Goal: Transaction & Acquisition: Purchase product/service

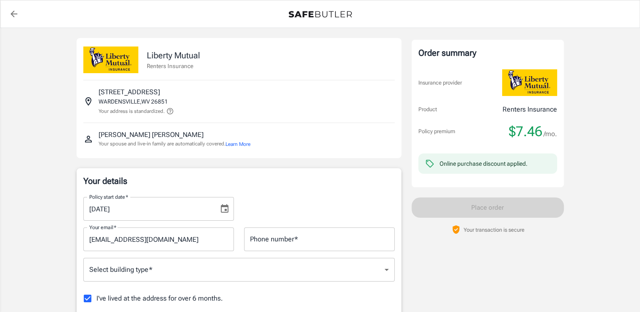
scroll to position [62, 0]
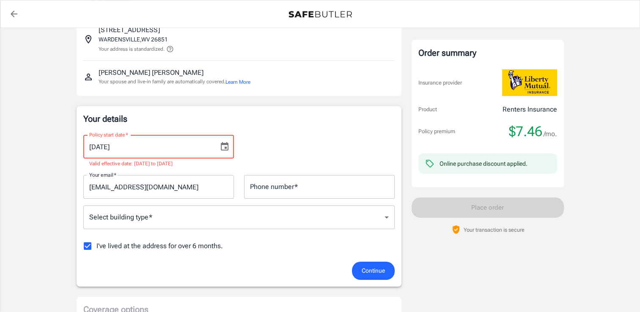
click at [93, 145] on input "09/01/2025" at bounding box center [147, 147] width 129 height 24
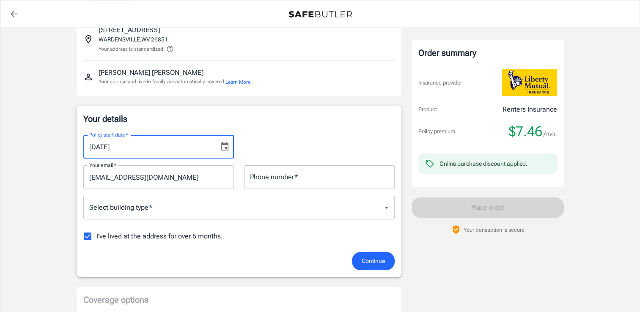
type input "10/01/2025"
click at [267, 172] on input "Phone number   *" at bounding box center [319, 177] width 151 height 24
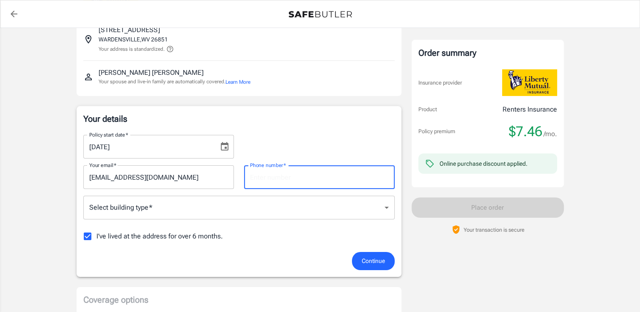
type input "5405143170"
select select "WV"
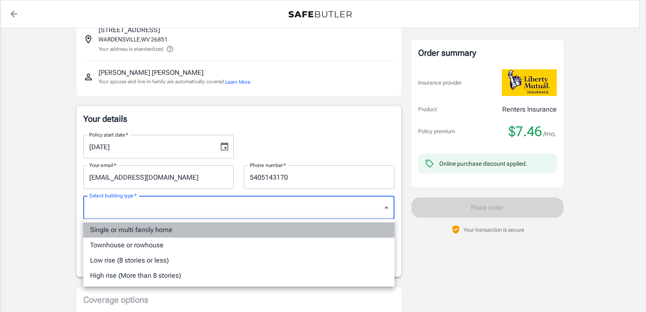
click at [168, 234] on li "Single or multi family home" at bounding box center [238, 229] width 311 height 15
type input "singlefamily"
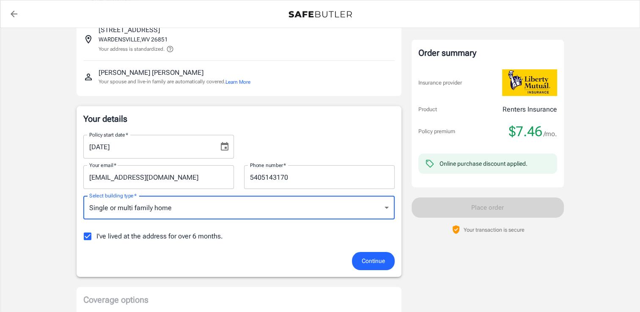
click at [88, 242] on input "I've lived at the address for over 6 months." at bounding box center [88, 236] width 18 height 18
checkbox input "false"
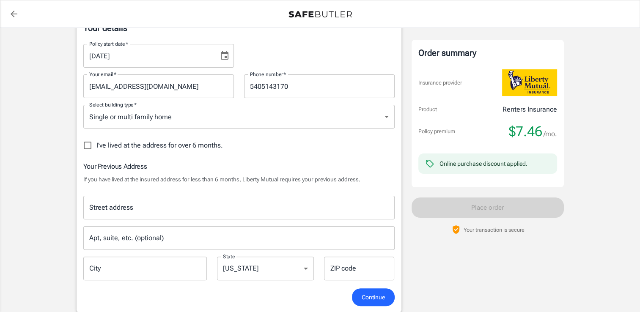
scroll to position [153, 0]
click at [108, 216] on div "Street address" at bounding box center [238, 207] width 311 height 24
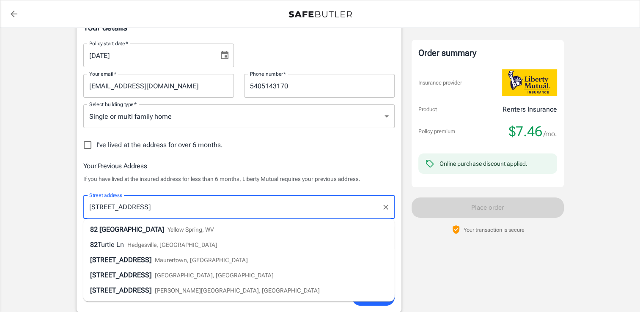
click at [160, 226] on div "82 Turtle Lane Yellow Spring, WV" at bounding box center [152, 230] width 124 height 10
type input "82 Turtle Lane"
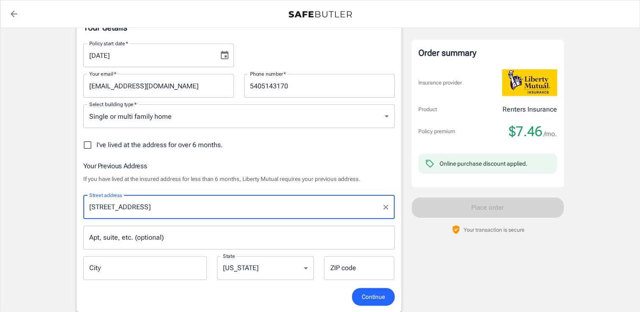
type input "Yellow Spring"
type input "26865"
type input "82 Turtle Lane"
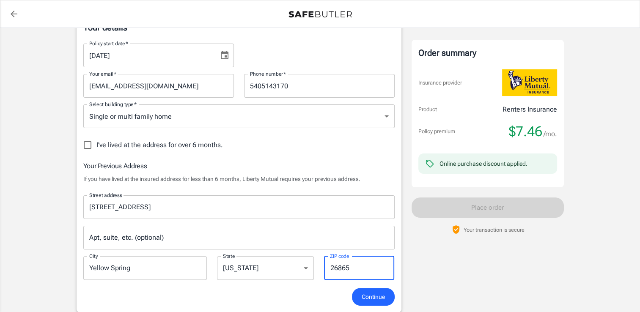
drag, startPoint x: 356, startPoint y: 270, endPoint x: 262, endPoint y: 276, distance: 94.5
click at [262, 276] on div "Street address 82 Turtle Lane Street address Apt, suite, etc. (optional) Apt, s…" at bounding box center [238, 235] width 321 height 93
type input "26808"
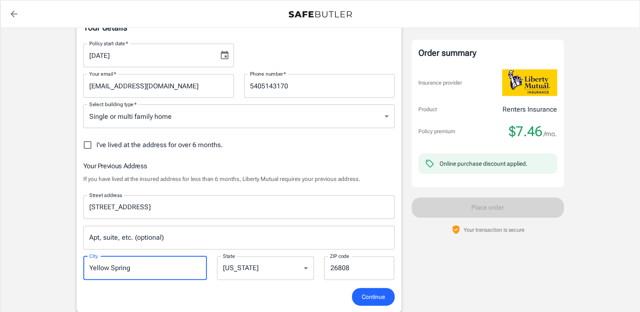
drag, startPoint x: 167, startPoint y: 274, endPoint x: -1, endPoint y: 270, distance: 168.7
click at [0, 270] on html "Policy premium $ 7.46 /mo Liberty Mutual Renters Insurance 74 CREST VIEW DR WAR…" at bounding box center [320, 310] width 640 height 926
type input "High View"
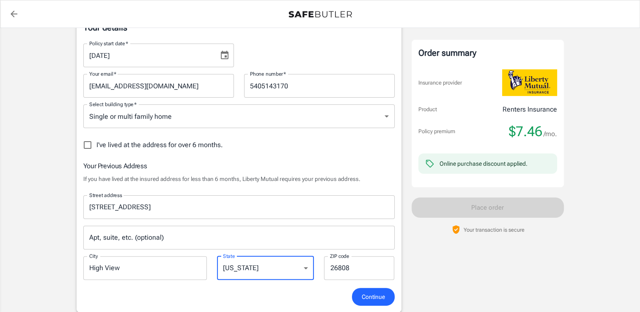
click at [35, 208] on div "Policy premium $ 7.46 /mo Liberty Mutual Renters Insurance 74 CREST VIEW DR WAR…" at bounding box center [320, 293] width 640 height 839
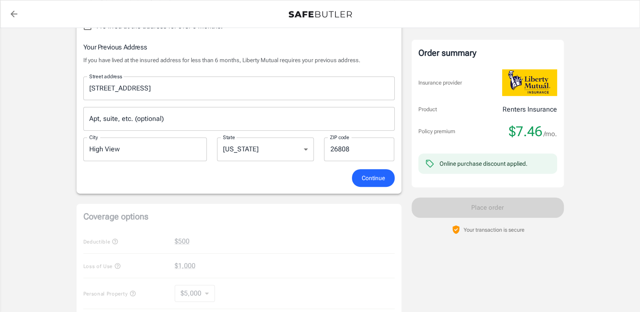
scroll to position [272, 0]
click at [374, 180] on span "Continue" at bounding box center [373, 178] width 23 height 11
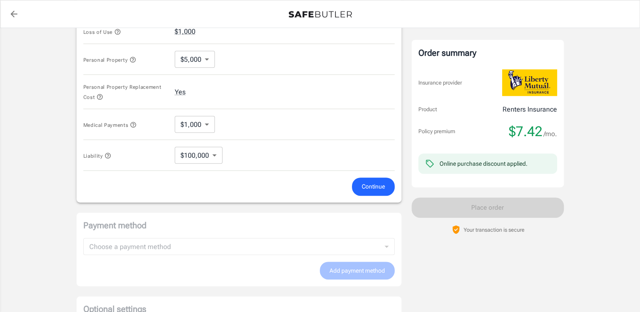
scroll to position [450, 0]
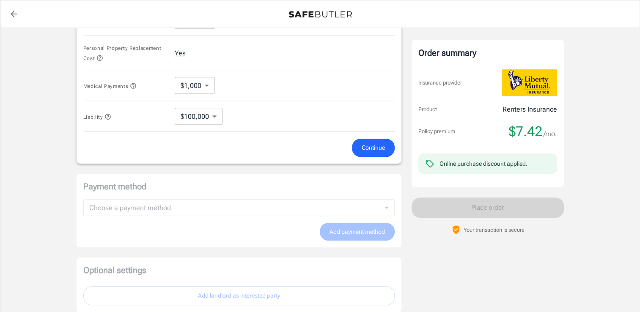
click at [372, 145] on span "Continue" at bounding box center [373, 147] width 23 height 11
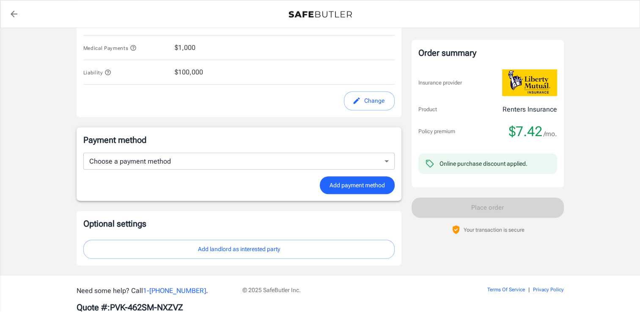
scroll to position [485, 0]
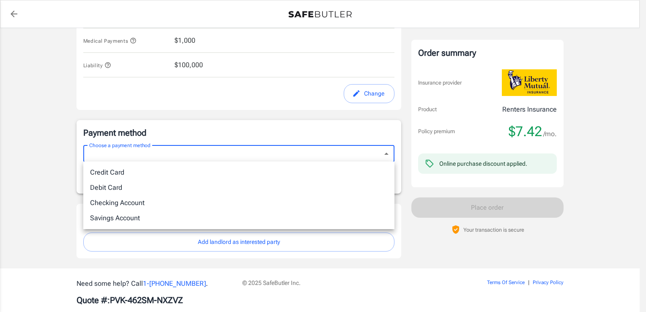
click at [224, 187] on li "Debit Card" at bounding box center [238, 187] width 311 height 15
type input "debit"
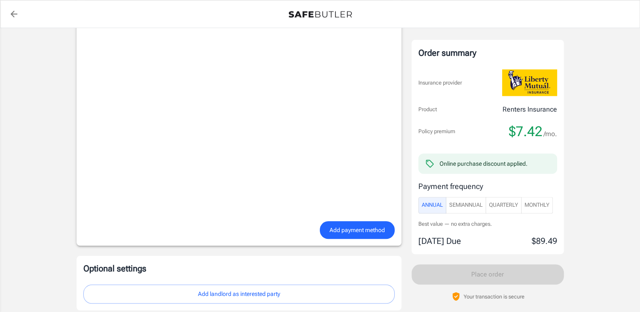
scroll to position [648, 0]
click at [339, 226] on span "Add payment method" at bounding box center [356, 230] width 55 height 11
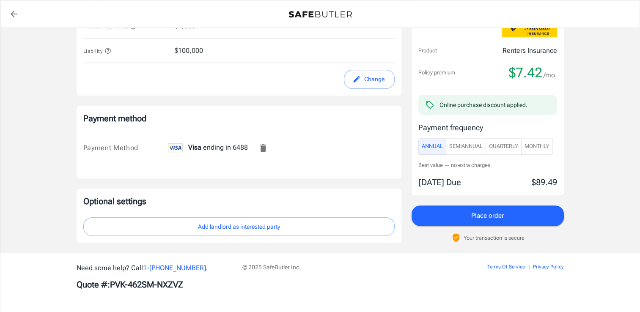
scroll to position [499, 0]
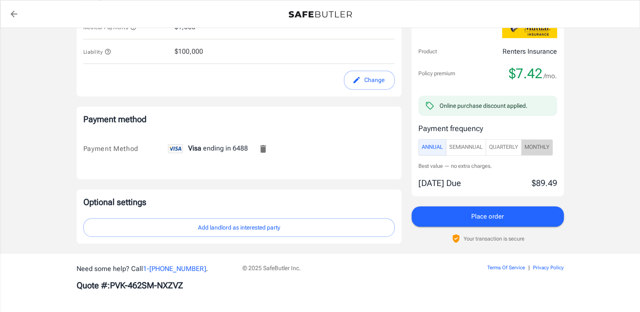
click at [549, 150] on span "Monthly" at bounding box center [536, 147] width 25 height 10
click at [509, 146] on span "Quarterly" at bounding box center [503, 147] width 29 height 10
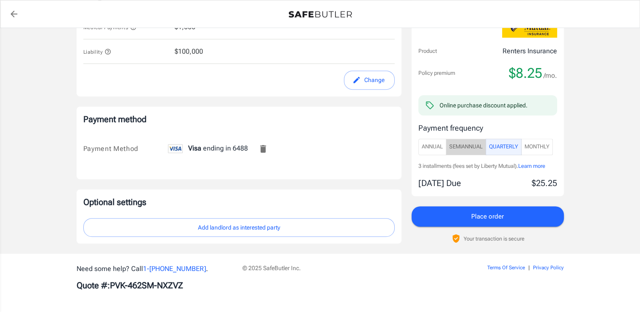
click at [475, 151] on button "SemiAnnual" at bounding box center [466, 147] width 40 height 16
click at [439, 149] on span "Annual" at bounding box center [432, 147] width 21 height 10
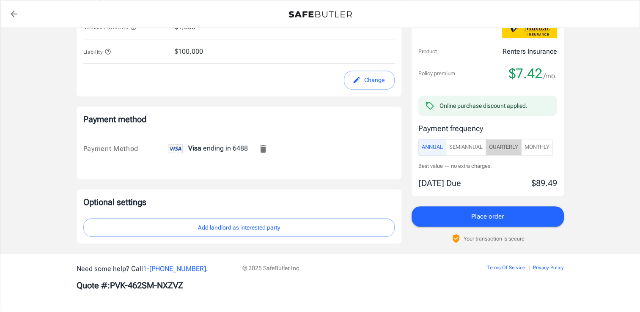
click at [521, 148] on button "Quarterly" at bounding box center [503, 147] width 36 height 16
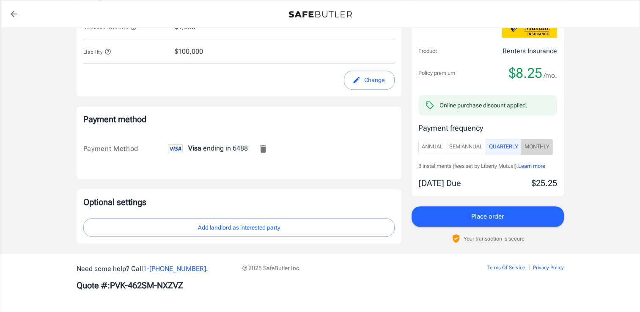
click at [535, 148] on span "Monthly" at bounding box center [536, 147] width 25 height 10
click at [477, 148] on span "SemiAnnual" at bounding box center [465, 147] width 33 height 10
click at [435, 147] on span "Annual" at bounding box center [432, 147] width 21 height 10
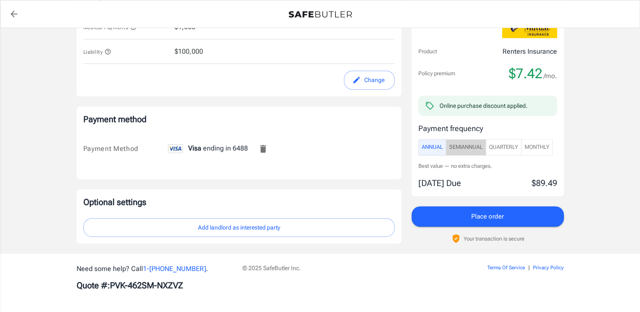
click at [470, 144] on span "SemiAnnual" at bounding box center [465, 147] width 33 height 10
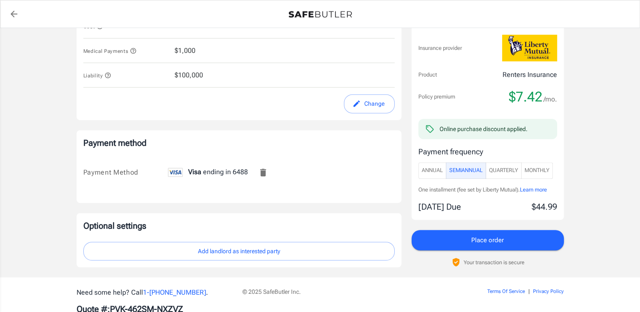
scroll to position [474, 0]
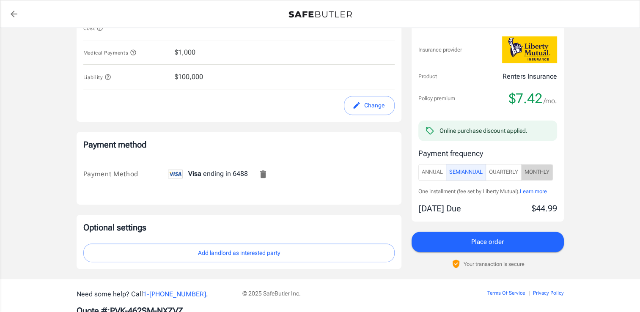
click at [543, 174] on span "Monthly" at bounding box center [536, 172] width 25 height 10
click at [468, 174] on span "SemiAnnual" at bounding box center [465, 172] width 33 height 10
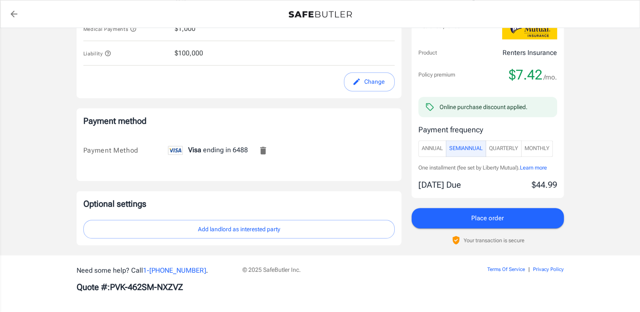
scroll to position [499, 0]
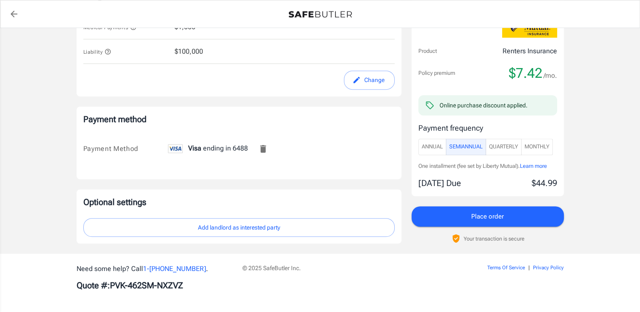
click at [506, 215] on button "Place order" at bounding box center [487, 216] width 152 height 20
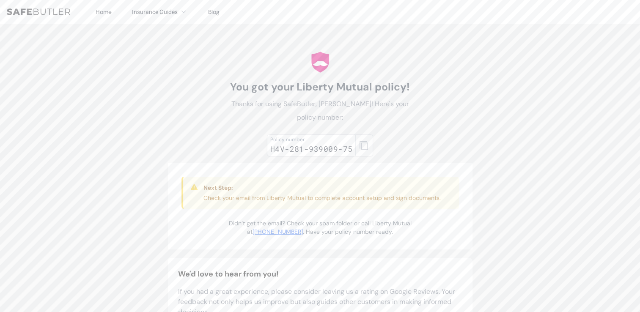
click at [361, 150] on button "button" at bounding box center [364, 145] width 18 height 22
